Goal: Task Accomplishment & Management: Manage account settings

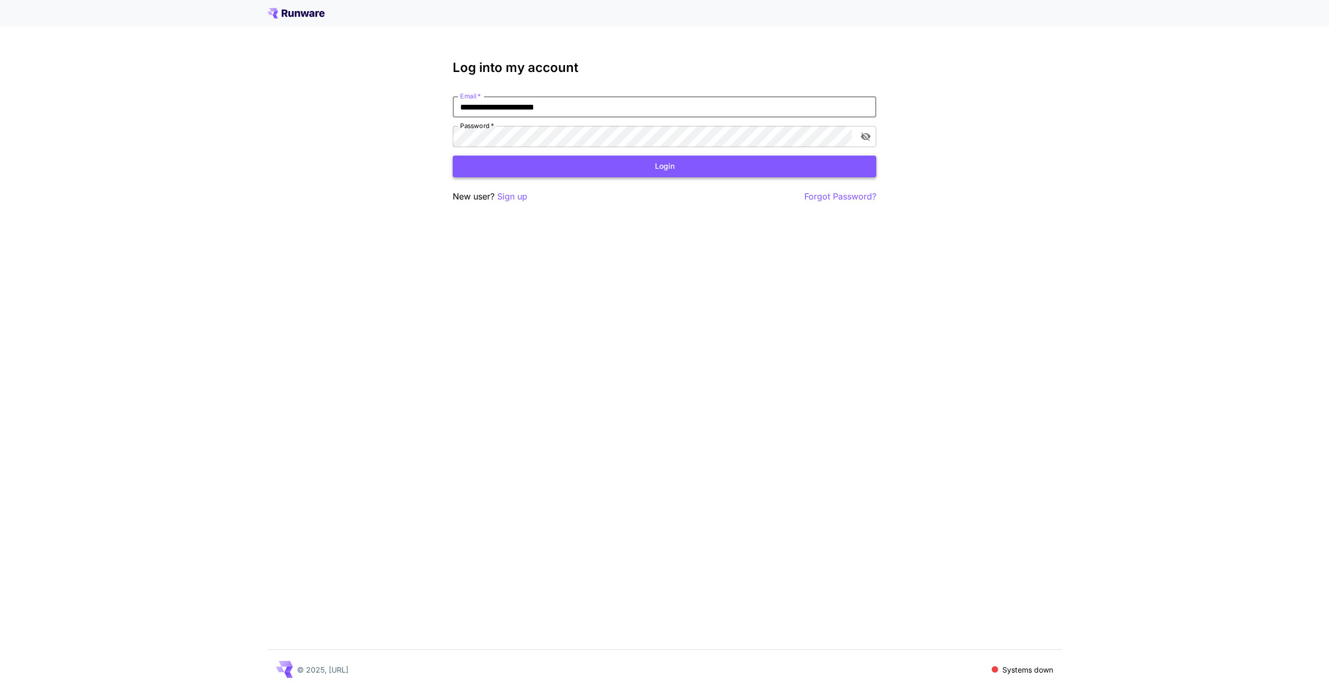
type input "**********"
click at [619, 168] on button "Login" at bounding box center [664, 167] width 423 height 22
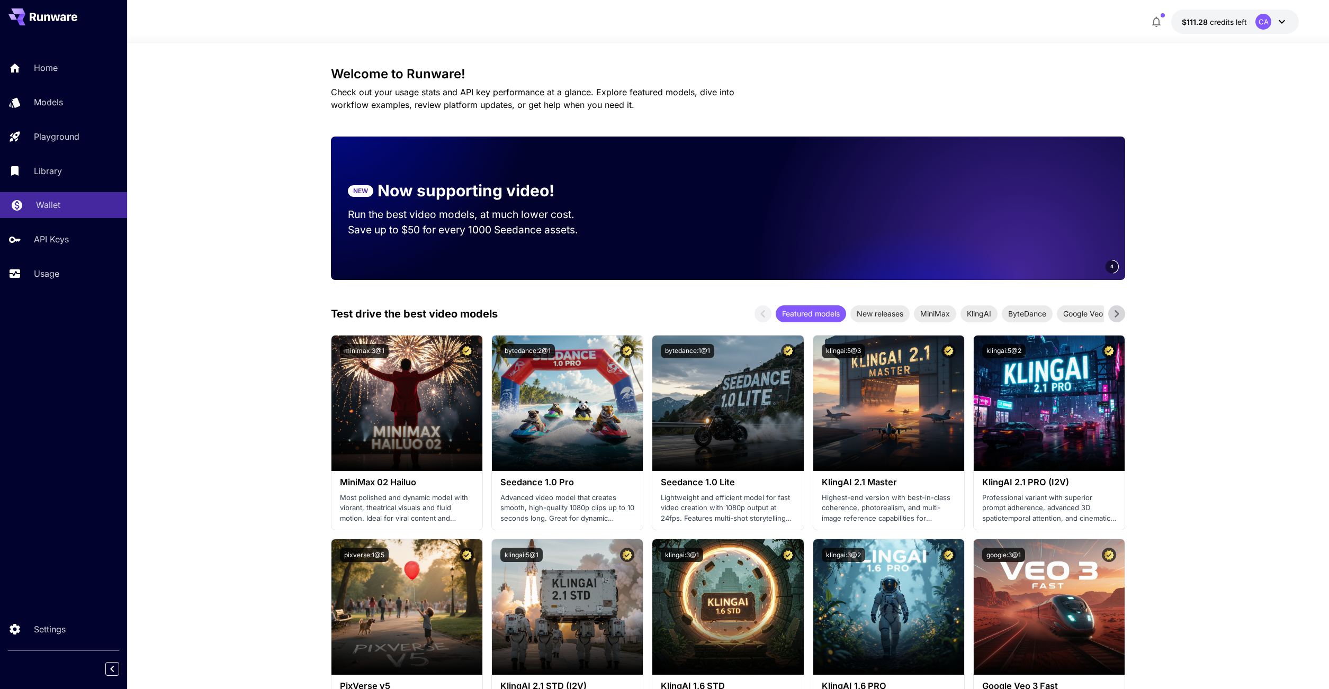
click at [67, 205] on div "Wallet" at bounding box center [77, 204] width 83 height 13
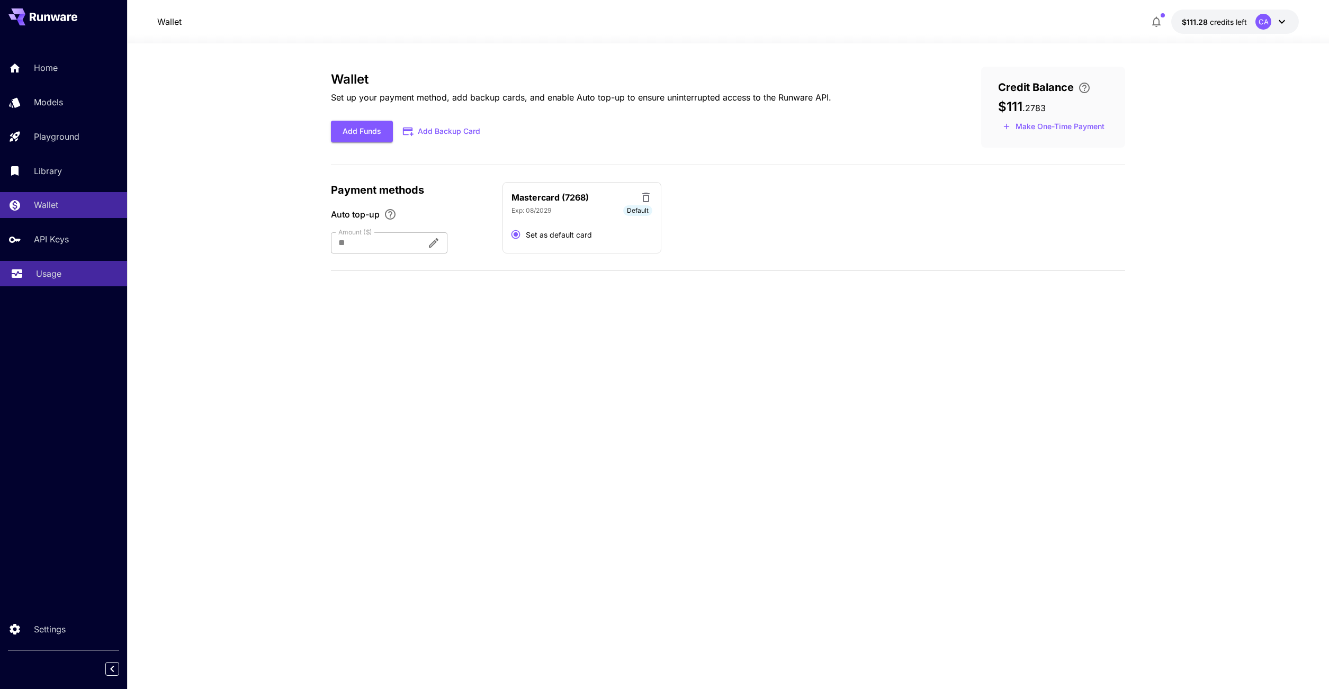
click at [63, 277] on div "Usage" at bounding box center [77, 273] width 83 height 13
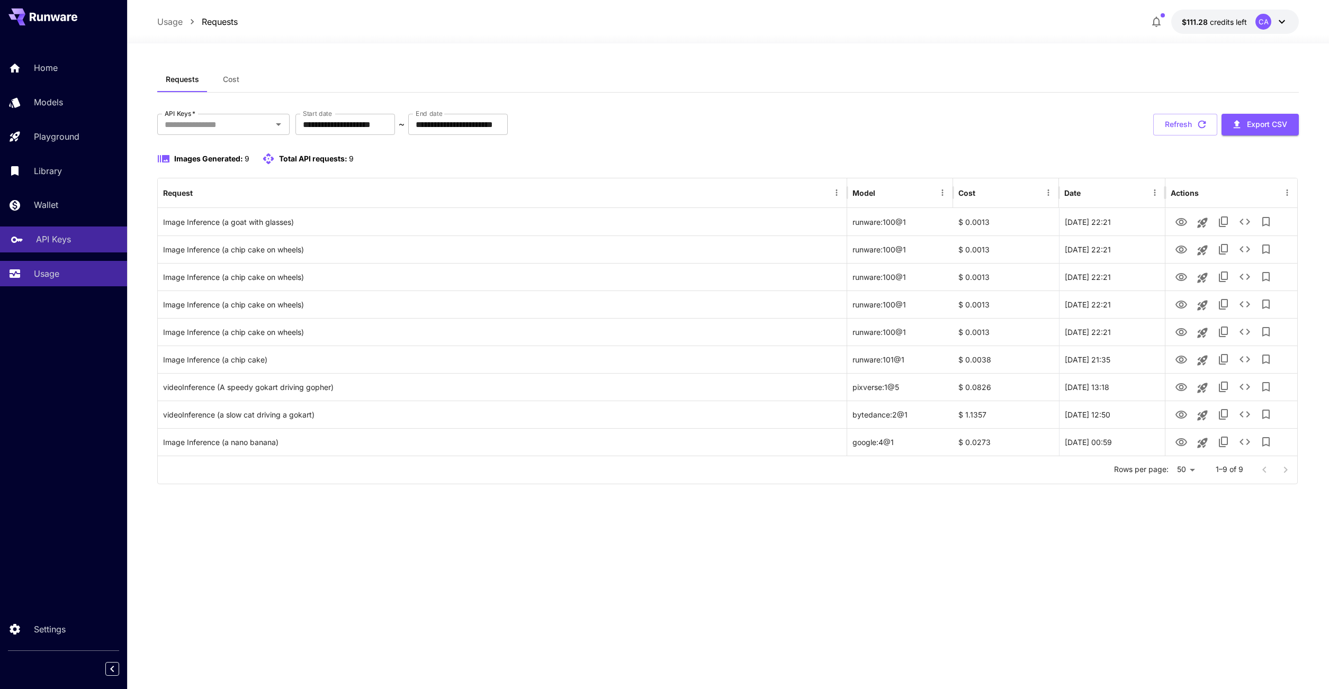
click at [64, 239] on p "API Keys" at bounding box center [53, 239] width 35 height 13
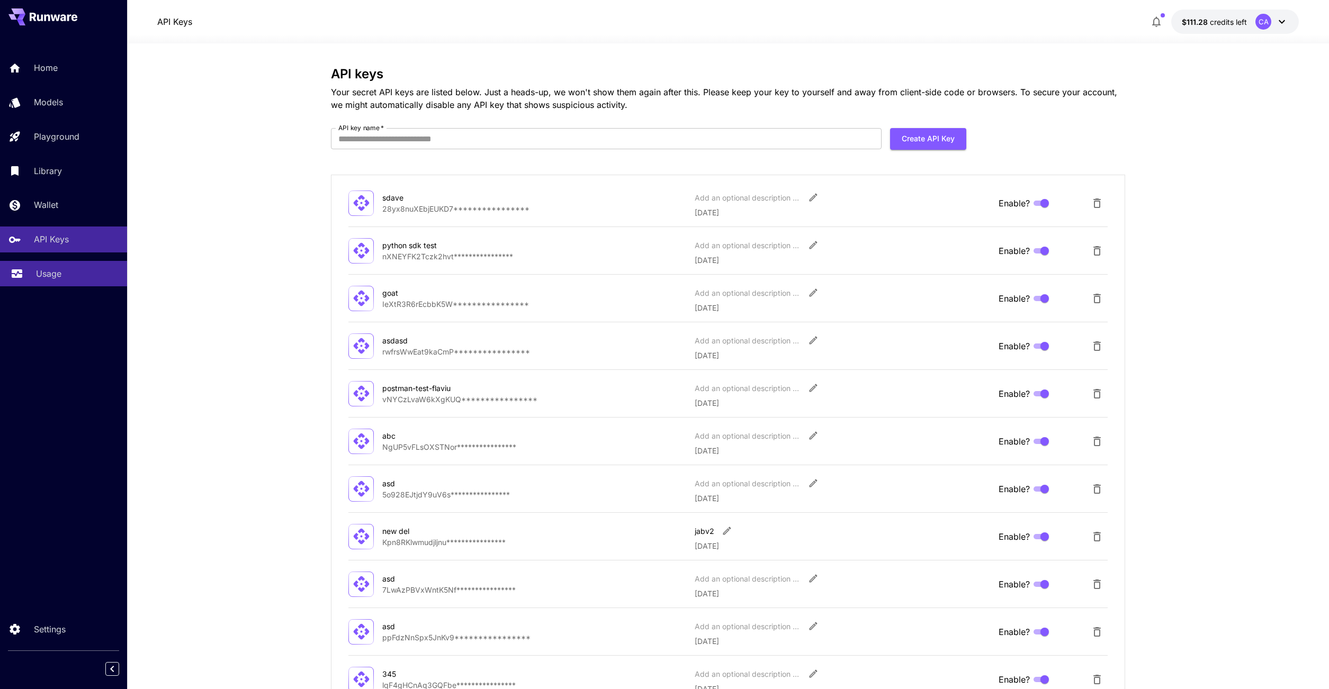
click at [53, 275] on p "Usage" at bounding box center [48, 273] width 25 height 13
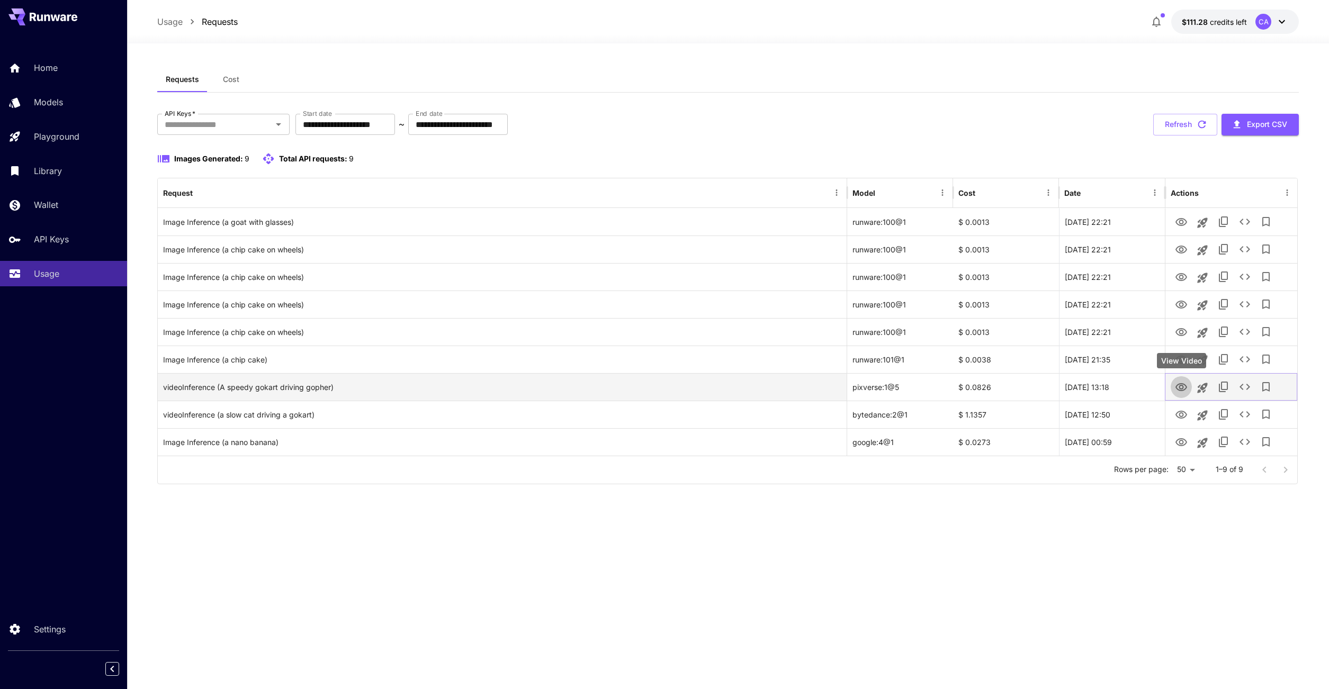
click at [1182, 385] on icon "View Video" at bounding box center [1181, 387] width 13 height 13
